Goal: Information Seeking & Learning: Check status

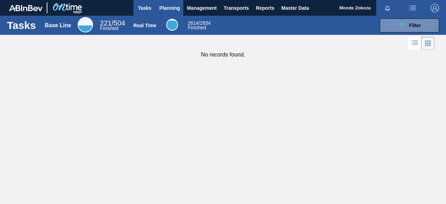
click at [171, 8] on span "Planning" at bounding box center [169, 8] width 21 height 8
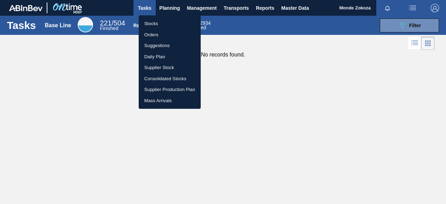
click at [157, 33] on li "Orders" at bounding box center [170, 34] width 62 height 11
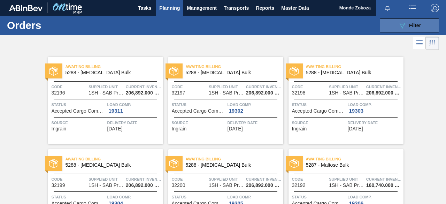
click at [411, 26] on span "Filter" at bounding box center [415, 26] width 12 height 6
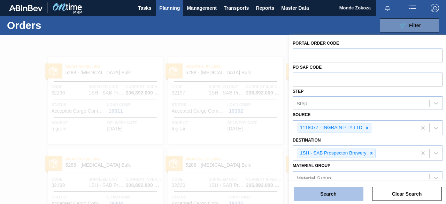
click at [330, 193] on button "Search" at bounding box center [329, 194] width 70 height 14
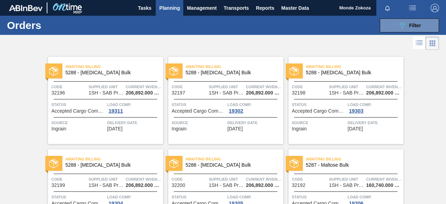
click at [85, 65] on span "Awaiting Billing" at bounding box center [114, 66] width 98 height 7
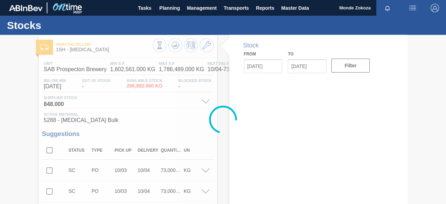
type input "[DATE]"
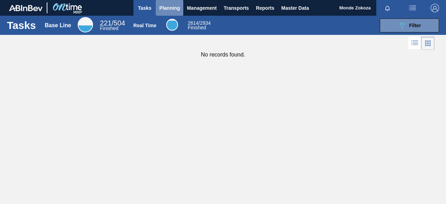
click at [175, 9] on span "Planning" at bounding box center [169, 8] width 21 height 8
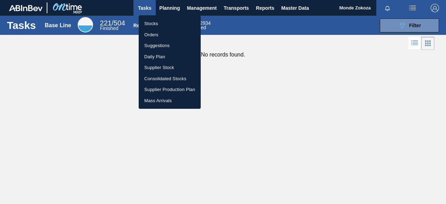
click at [169, 33] on li "Orders" at bounding box center [170, 34] width 62 height 11
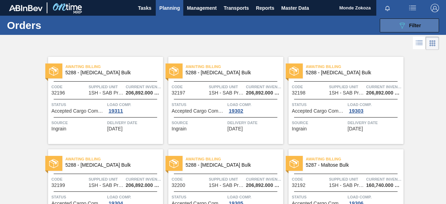
click at [419, 28] on span "Filter" at bounding box center [415, 26] width 12 height 6
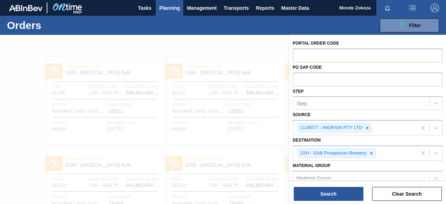
scroll to position [70, 0]
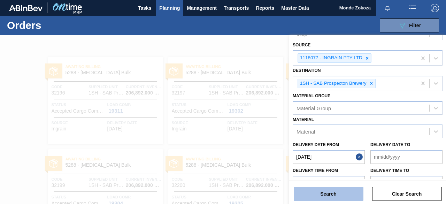
click at [330, 191] on button "Search" at bounding box center [329, 194] width 70 height 14
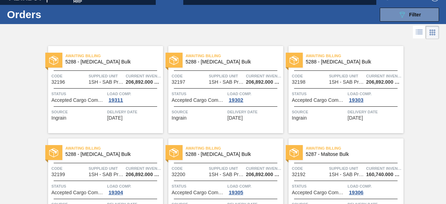
scroll to position [0, 0]
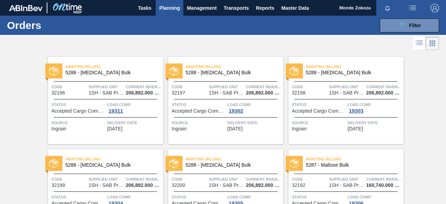
click at [173, 10] on span "Planning" at bounding box center [169, 8] width 21 height 8
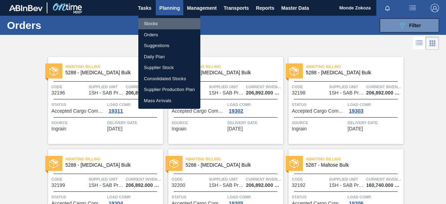
click at [156, 23] on li "Stocks" at bounding box center [169, 23] width 62 height 11
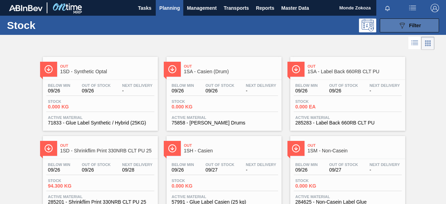
click at [415, 25] on span "Filter" at bounding box center [415, 26] width 12 height 6
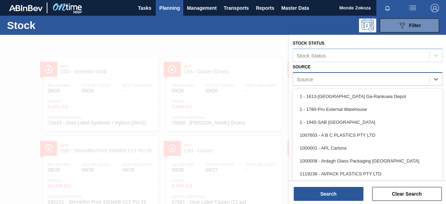
click at [315, 78] on div "Source" at bounding box center [361, 79] width 136 height 10
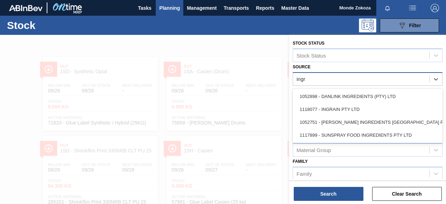
type input "ingra"
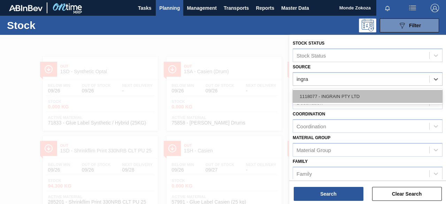
click at [328, 93] on div "1118077 - INGRAIN PTY LTD" at bounding box center [368, 96] width 150 height 13
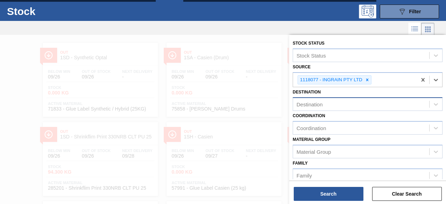
click at [327, 103] on div "Destination" at bounding box center [361, 104] width 136 height 10
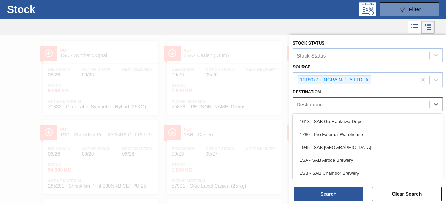
scroll to position [16, 0]
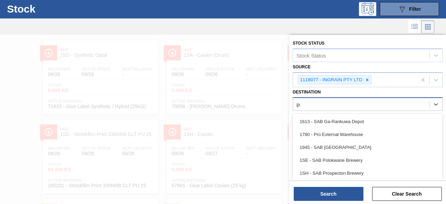
type input "pro"
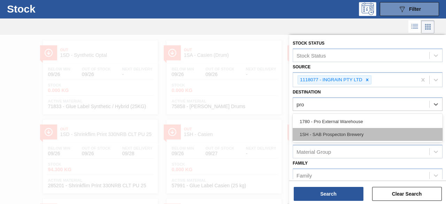
click at [337, 136] on div "1SH - SAB Prospecton Brewery" at bounding box center [368, 134] width 150 height 13
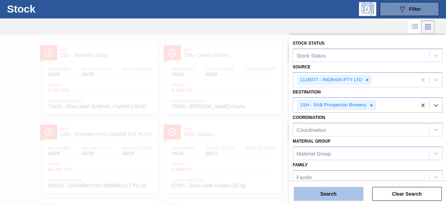
click at [328, 194] on button "Search" at bounding box center [329, 194] width 70 height 14
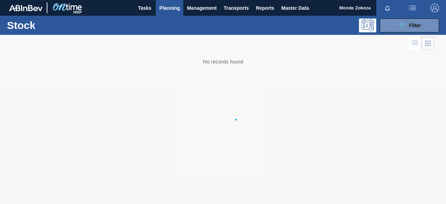
scroll to position [0, 0]
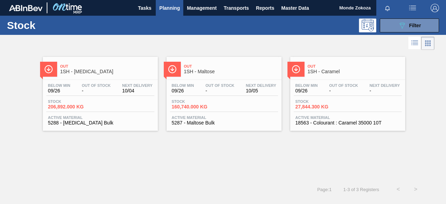
click at [205, 70] on span "1SH - Maltose" at bounding box center [231, 71] width 94 height 5
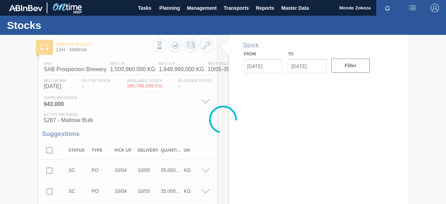
type input "[DATE]"
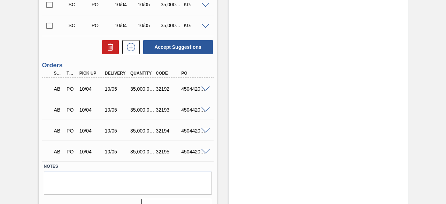
scroll to position [1079, 0]
